Goal: Find specific page/section: Find specific page/section

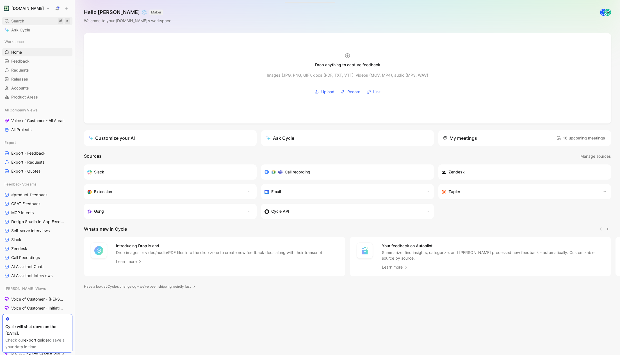
click at [21, 24] on span "Search" at bounding box center [17, 21] width 13 height 7
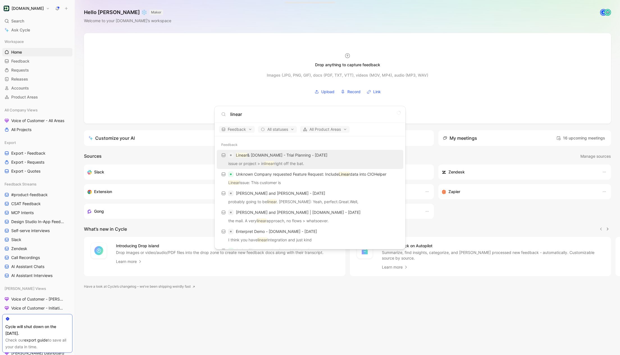
type input "linear"
click at [285, 157] on p "Linear & [DOMAIN_NAME] - Trial Planning - [DATE]" at bounding box center [281, 155] width 91 height 7
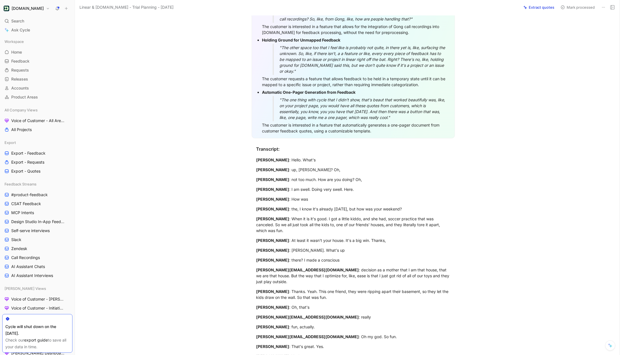
scroll to position [201, 0]
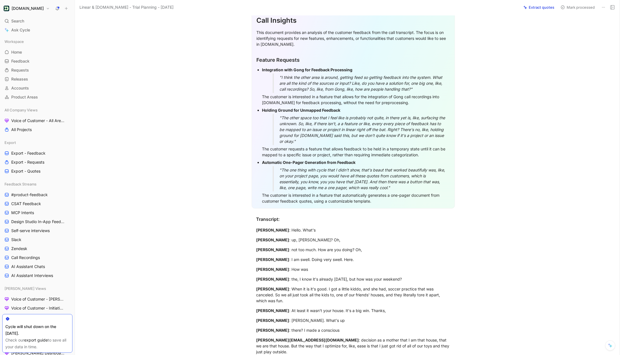
click at [611, 345] on icon at bounding box center [609, 345] width 4 height 4
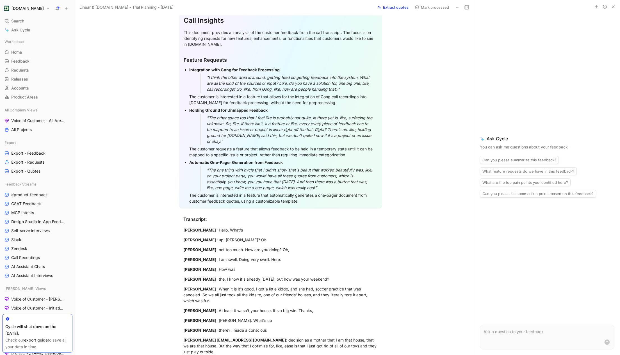
click at [538, 335] on form at bounding box center [547, 337] width 134 height 25
click at [534, 330] on p at bounding box center [546, 331] width 127 height 7
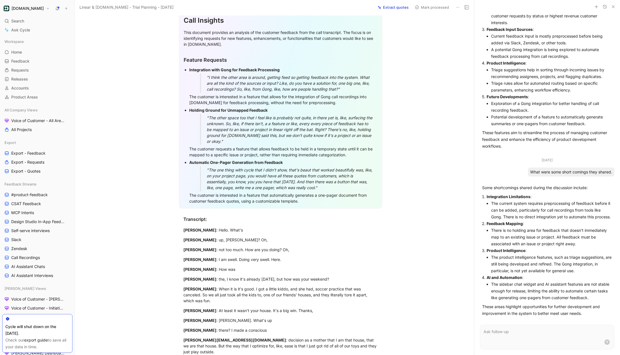
scroll to position [127, 0]
